Goal: Transaction & Acquisition: Book appointment/travel/reservation

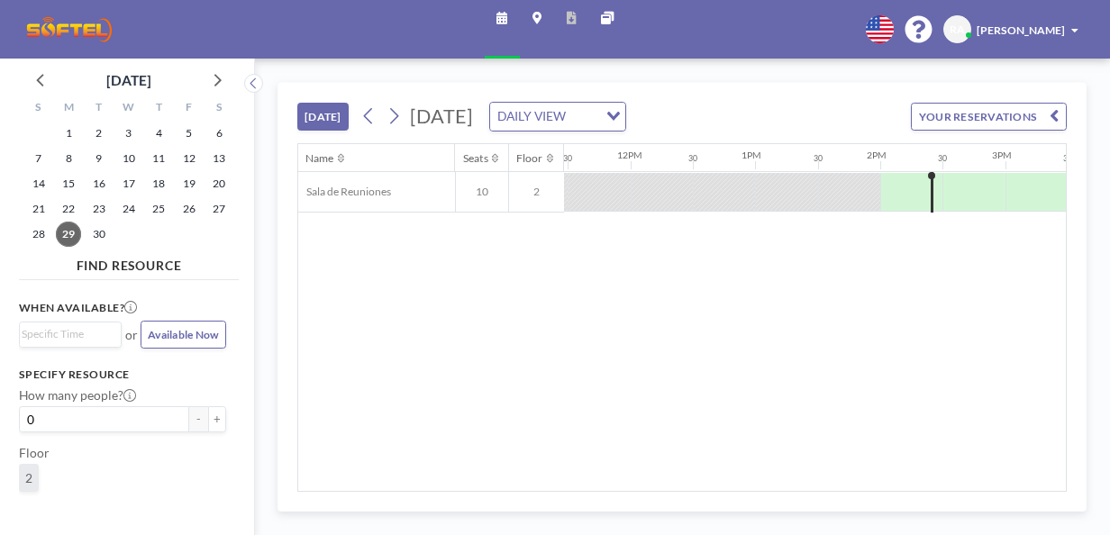
scroll to position [0, 1581]
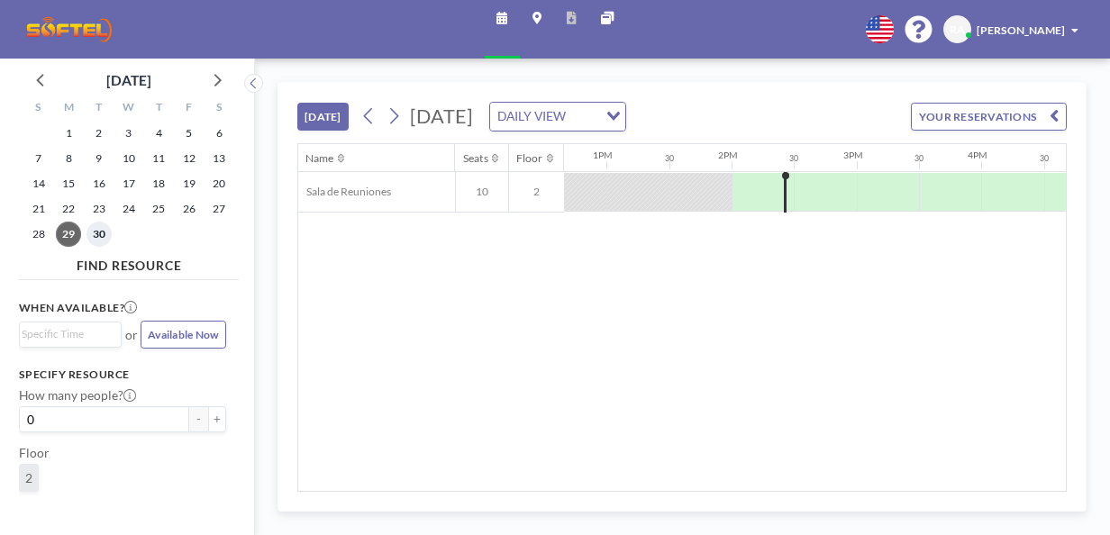
click at [100, 235] on span "30" at bounding box center [98, 234] width 25 height 25
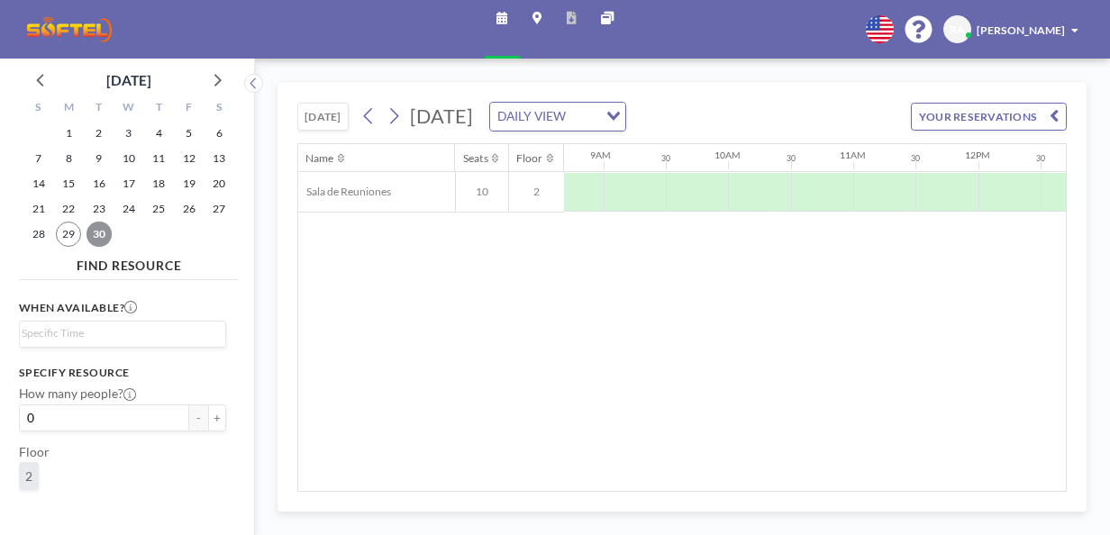
scroll to position [0, 1087]
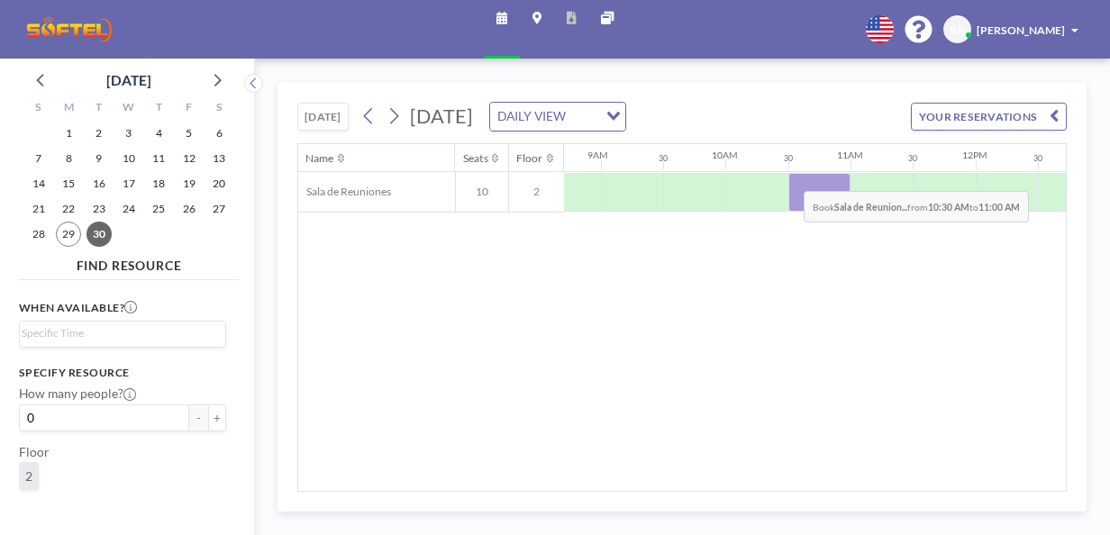
click at [790, 176] on div at bounding box center [819, 192] width 62 height 39
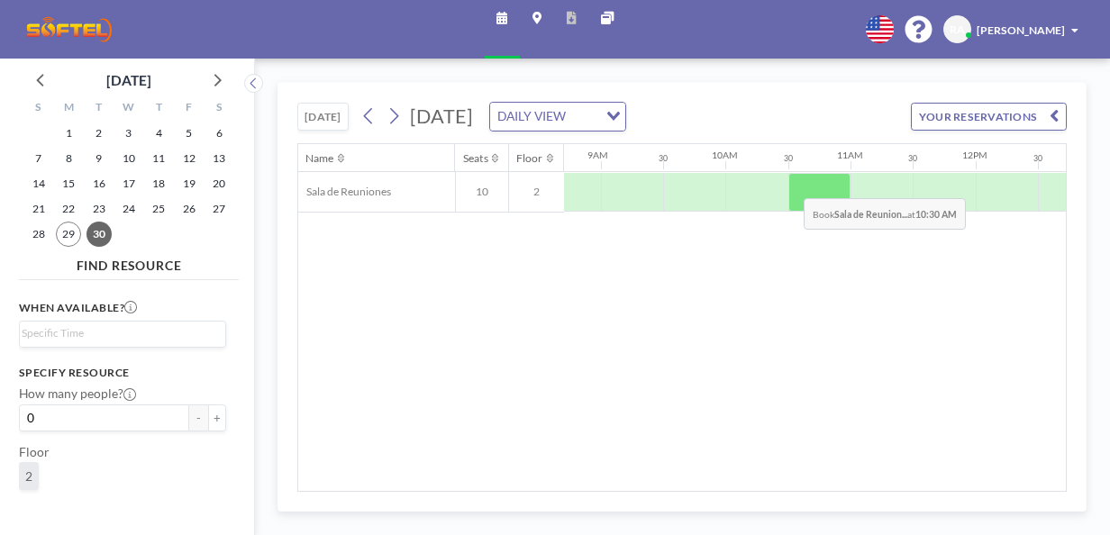
click at [790, 183] on div at bounding box center [976, 192] width 2998 height 41
click at [790, 183] on div at bounding box center [819, 192] width 62 height 39
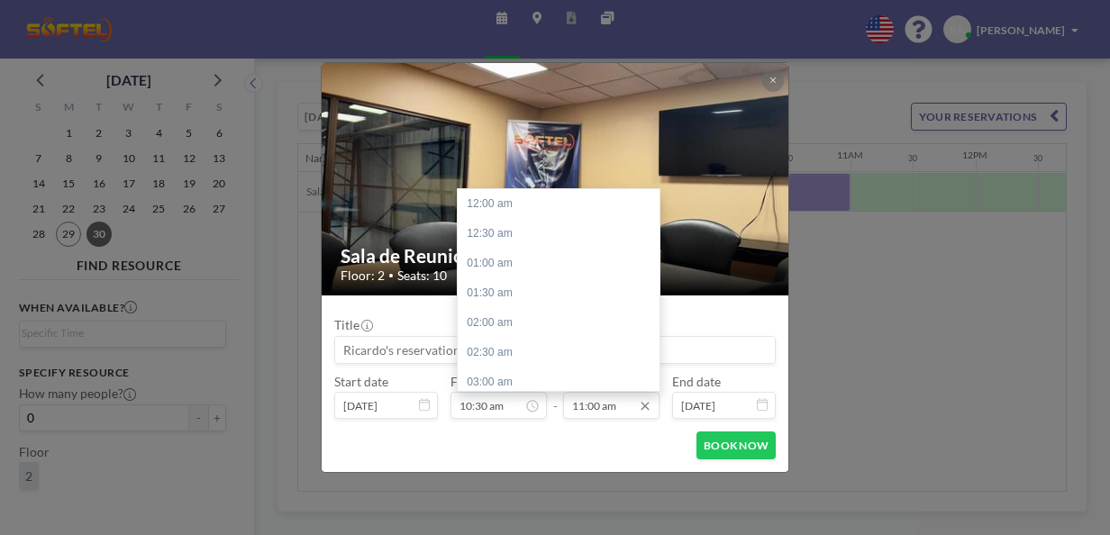
scroll to position [654, 0]
click at [616, 409] on input "11:00 am" at bounding box center [611, 405] width 96 height 26
click at [591, 405] on input "11:00 am" at bounding box center [611, 405] width 96 height 26
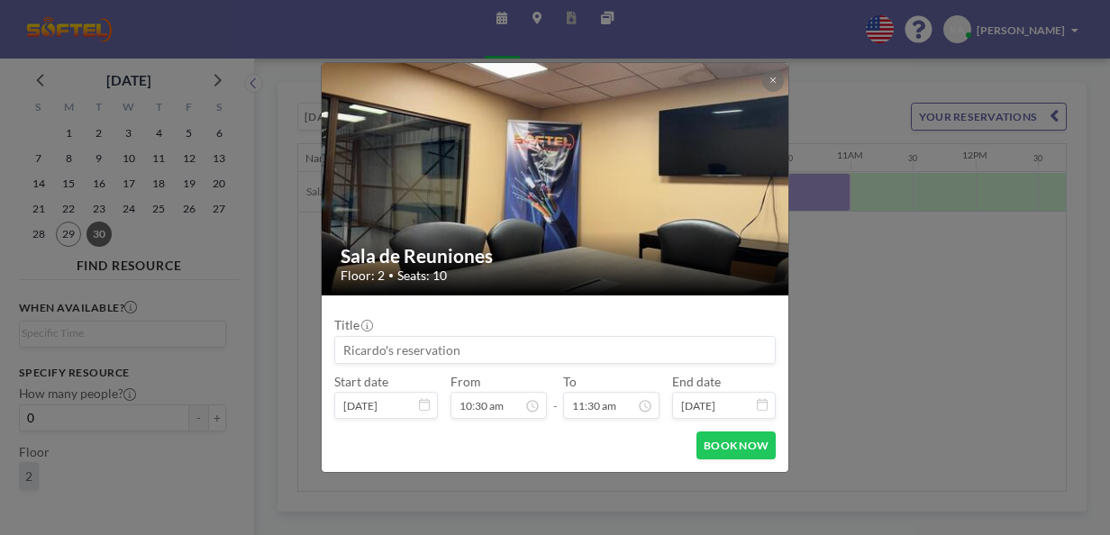
type input "11:30 am"
click at [606, 449] on div "BOOK NOW" at bounding box center [554, 446] width 441 height 28
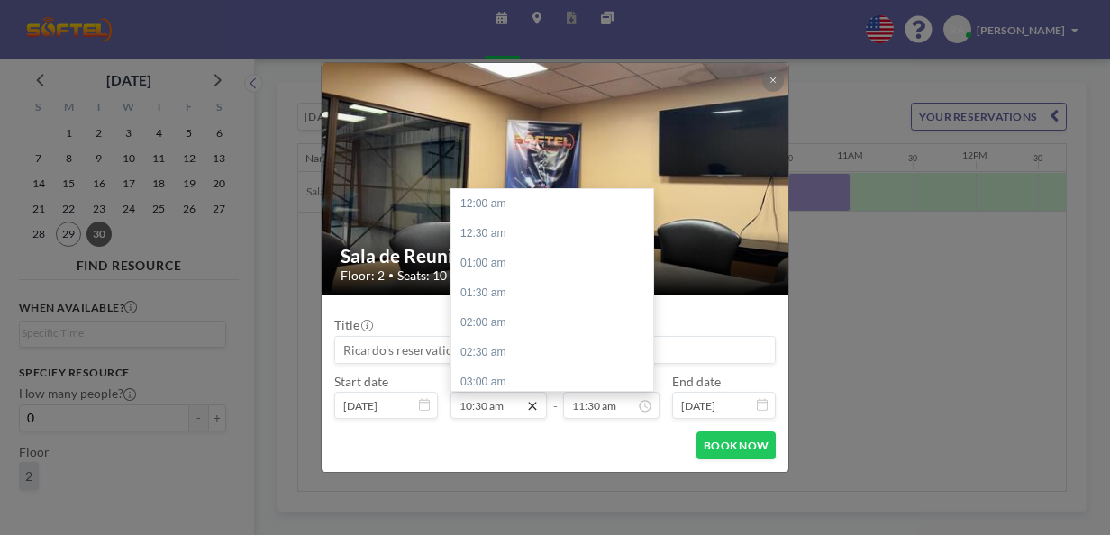
scroll to position [624, 0]
click at [490, 262] on div "11:30 am" at bounding box center [556, 264] width 211 height 30
type input "11:30 am"
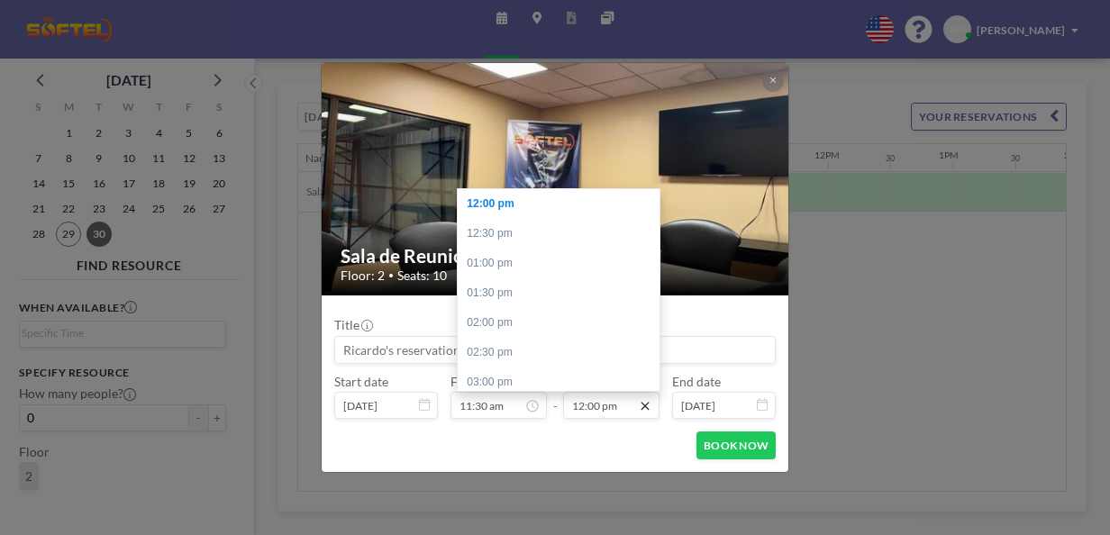
scroll to position [0, 1288]
click at [523, 234] on div "12:30 pm" at bounding box center [563, 234] width 211 height 30
type input "12:30 pm"
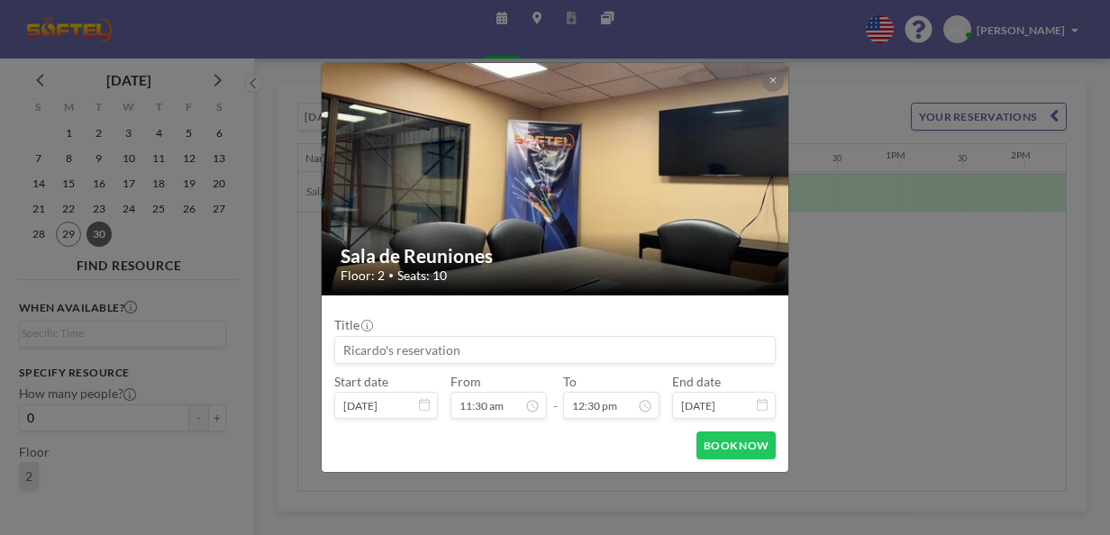
scroll to position [0, 0]
click at [739, 449] on button "BOOK NOW" at bounding box center [735, 446] width 79 height 28
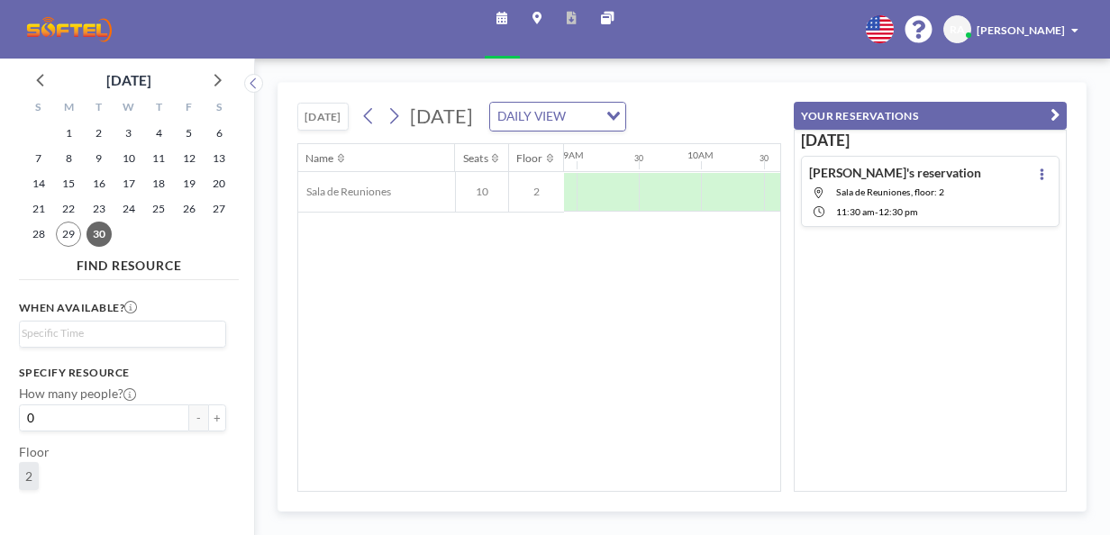
scroll to position [0, 1106]
click at [649, 205] on div at bounding box center [675, 192] width 62 height 39
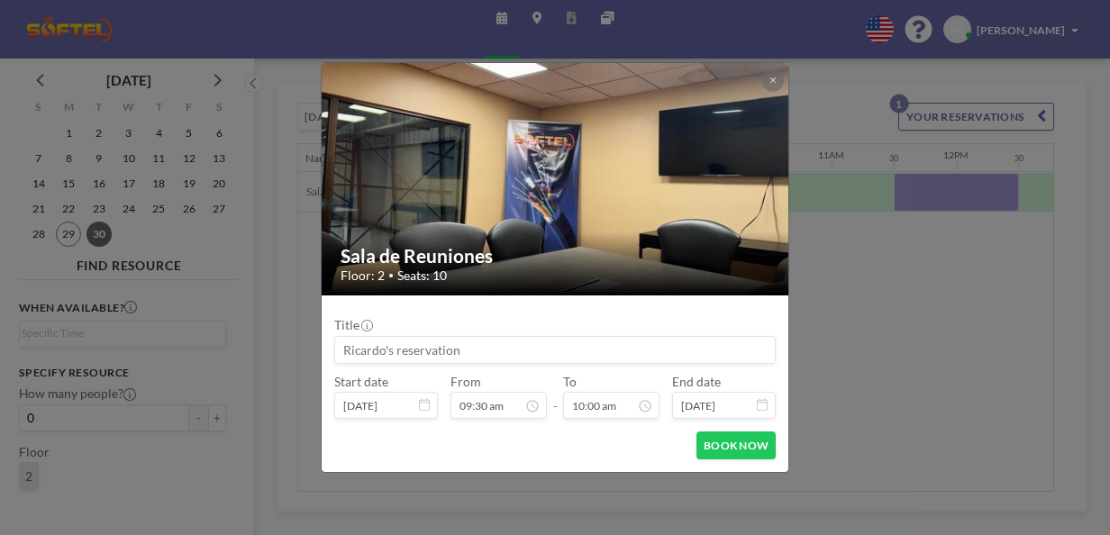
click at [649, 205] on img at bounding box center [556, 179] width 468 height 351
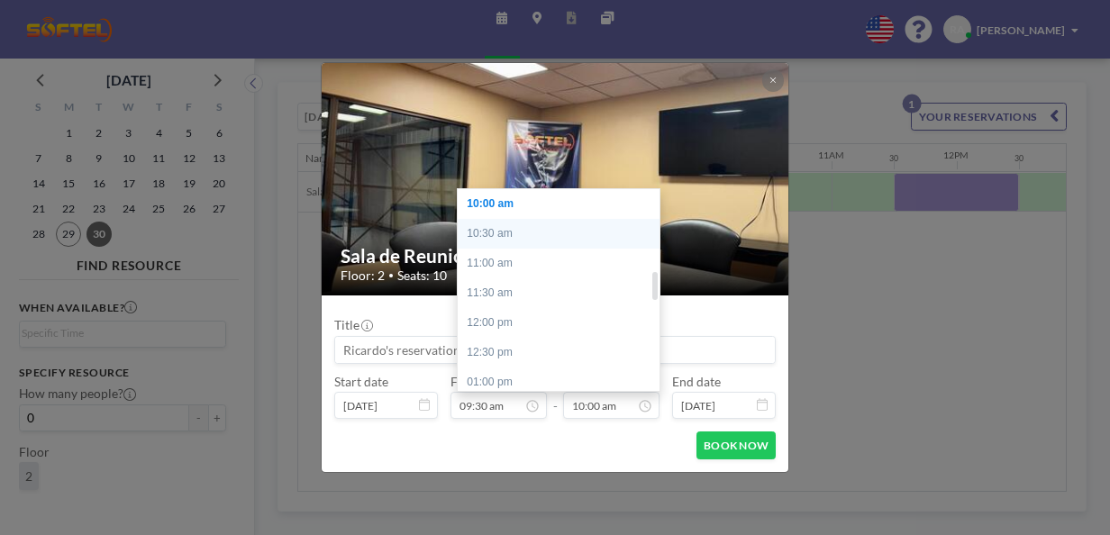
click at [490, 235] on div "10:30 am" at bounding box center [563, 234] width 211 height 30
type input "10:30 am"
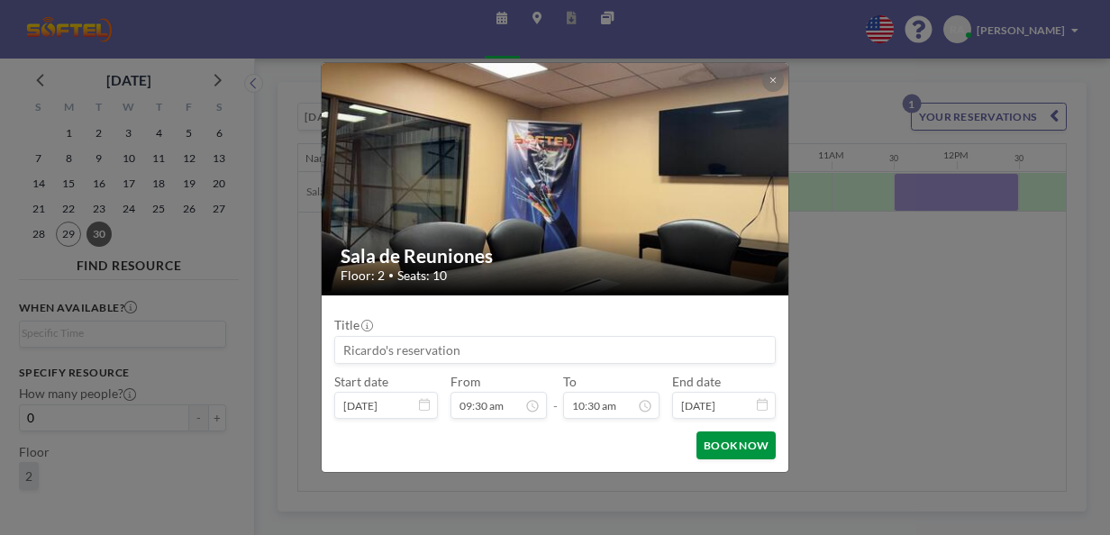
scroll to position [624, 0]
click at [726, 444] on button "BOOK NOW" at bounding box center [735, 446] width 79 height 28
